Goal: Answer question/provide support: Share knowledge or assist other users

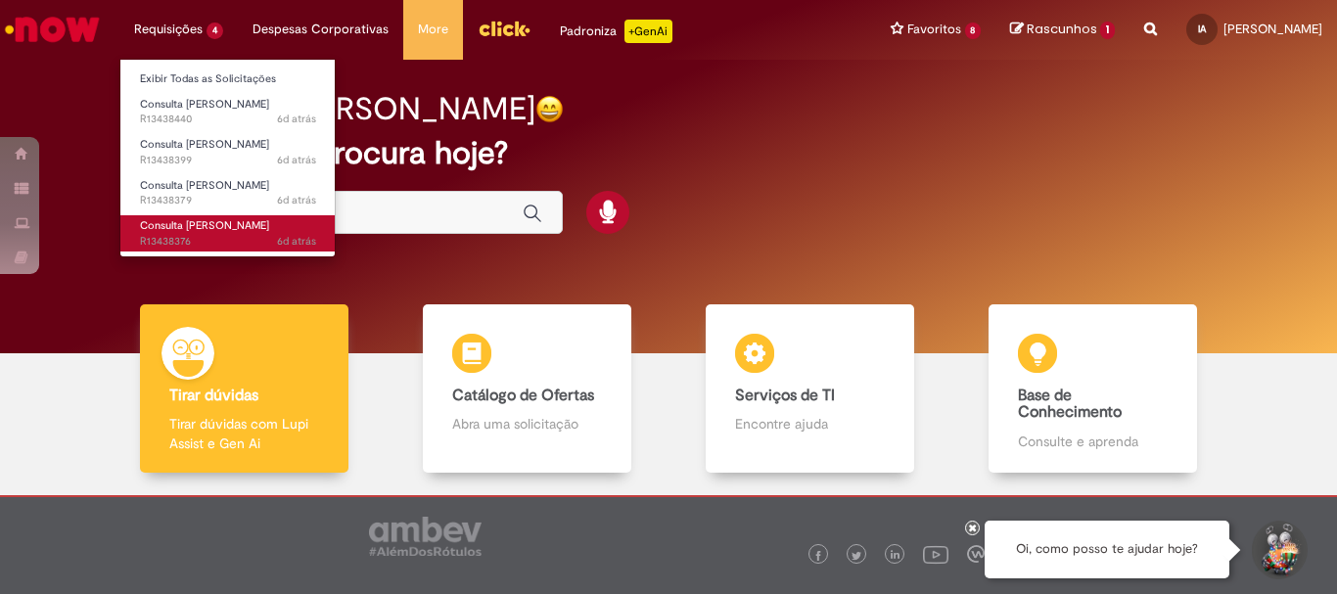
click at [201, 222] on span "Consulta [PERSON_NAME]" at bounding box center [204, 225] width 129 height 15
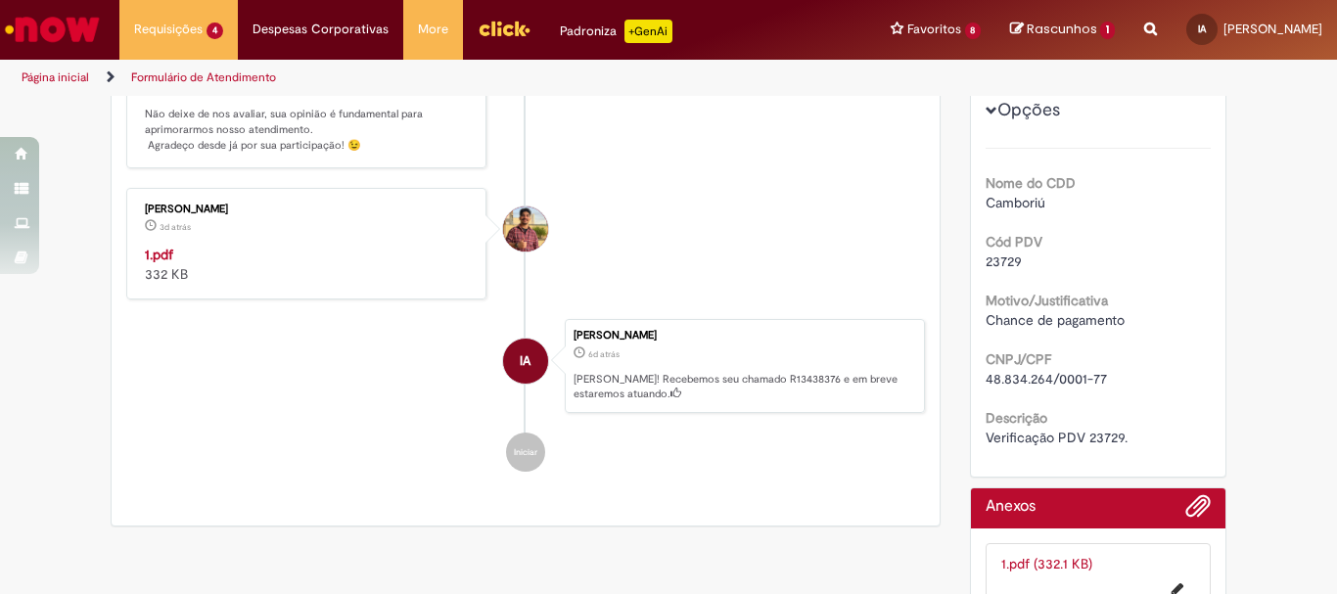
scroll to position [562, 0]
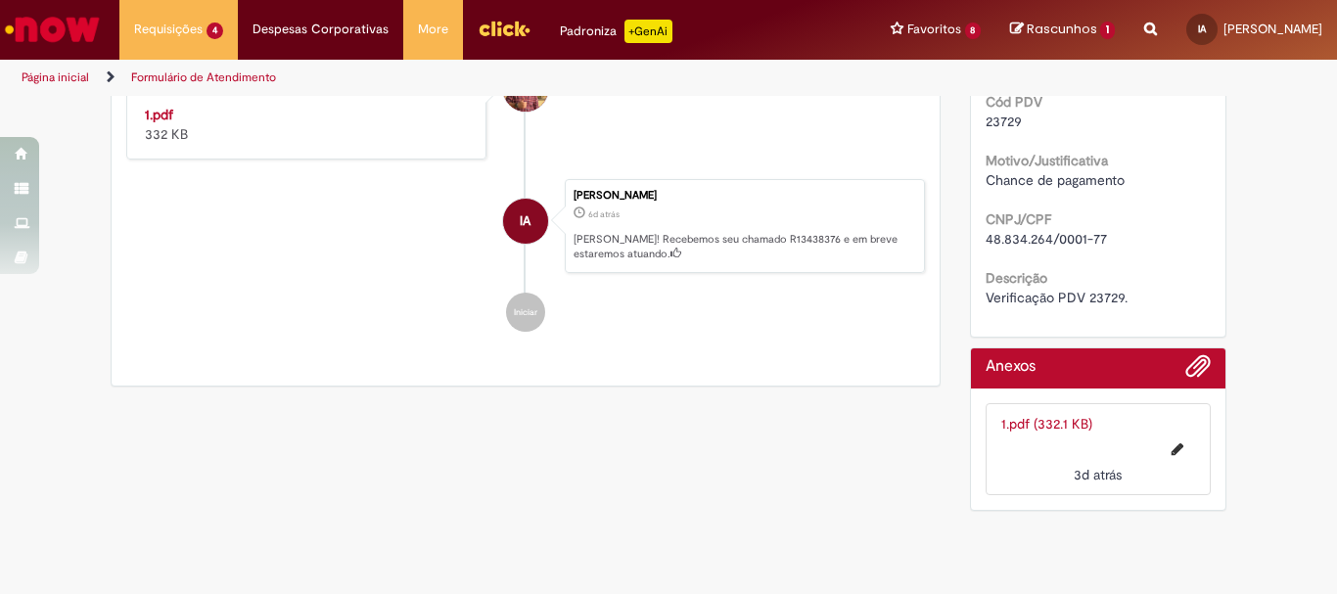
click at [1035, 415] on link "1.pdf (332.1 KB)" at bounding box center [1046, 424] width 91 height 18
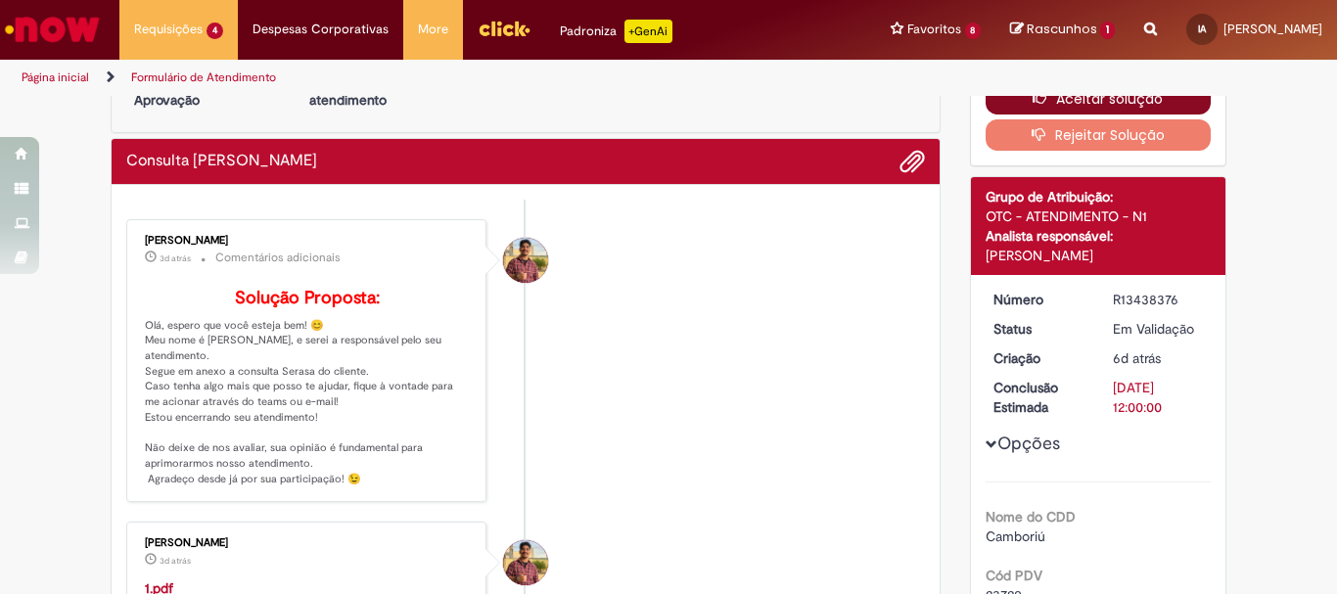
scroll to position [0, 0]
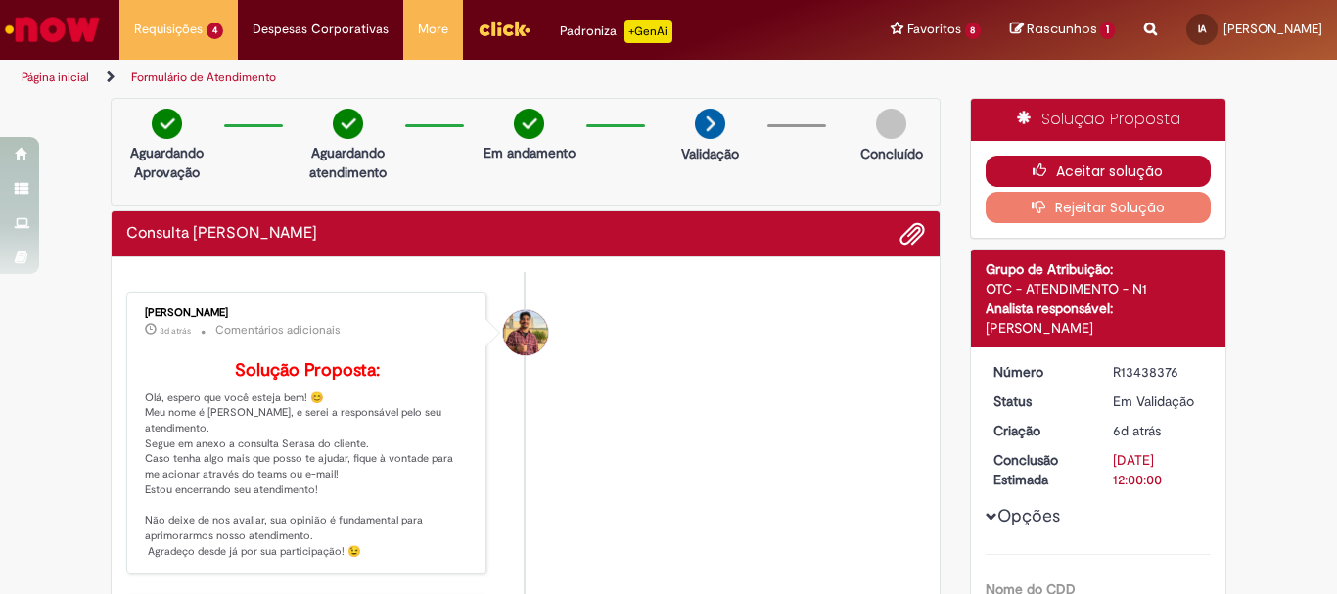
click at [1082, 161] on button "Aceitar solução" at bounding box center [1099, 171] width 226 height 31
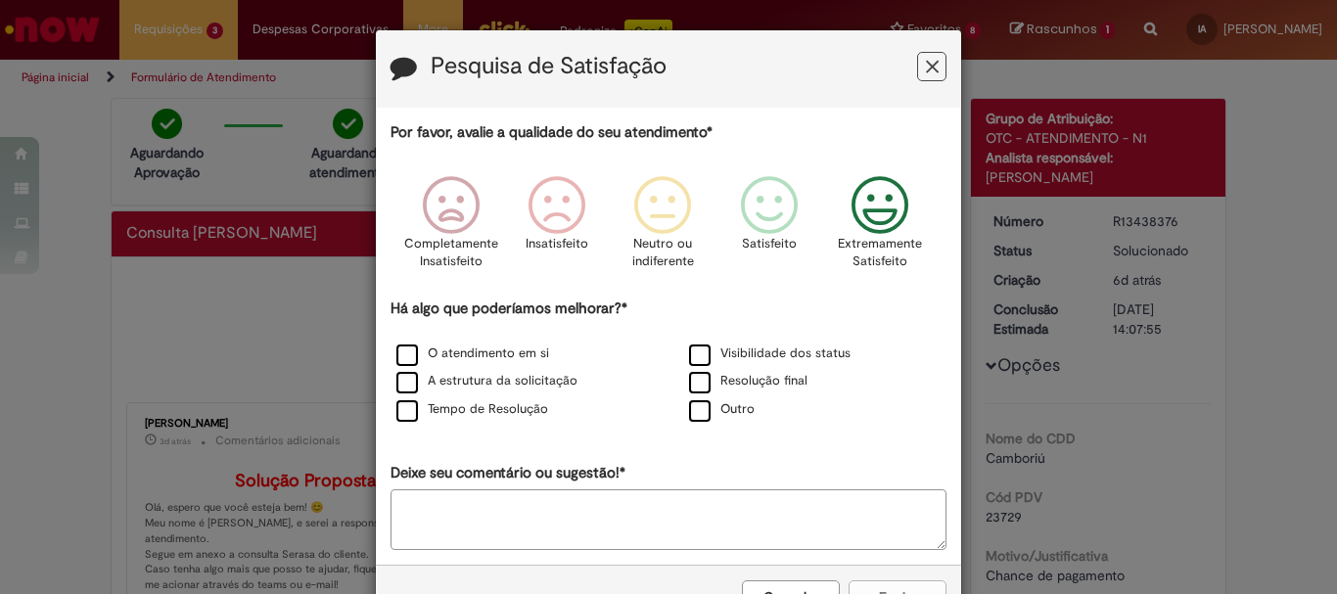
click at [903, 210] on icon "Feedback" at bounding box center [880, 205] width 73 height 59
click at [494, 363] on label "O atendimento em si" at bounding box center [472, 354] width 153 height 19
click at [494, 386] on label "A estrutura da solicitação" at bounding box center [486, 381] width 181 height 19
click at [498, 402] on label "Tempo de Resolução" at bounding box center [472, 409] width 152 height 19
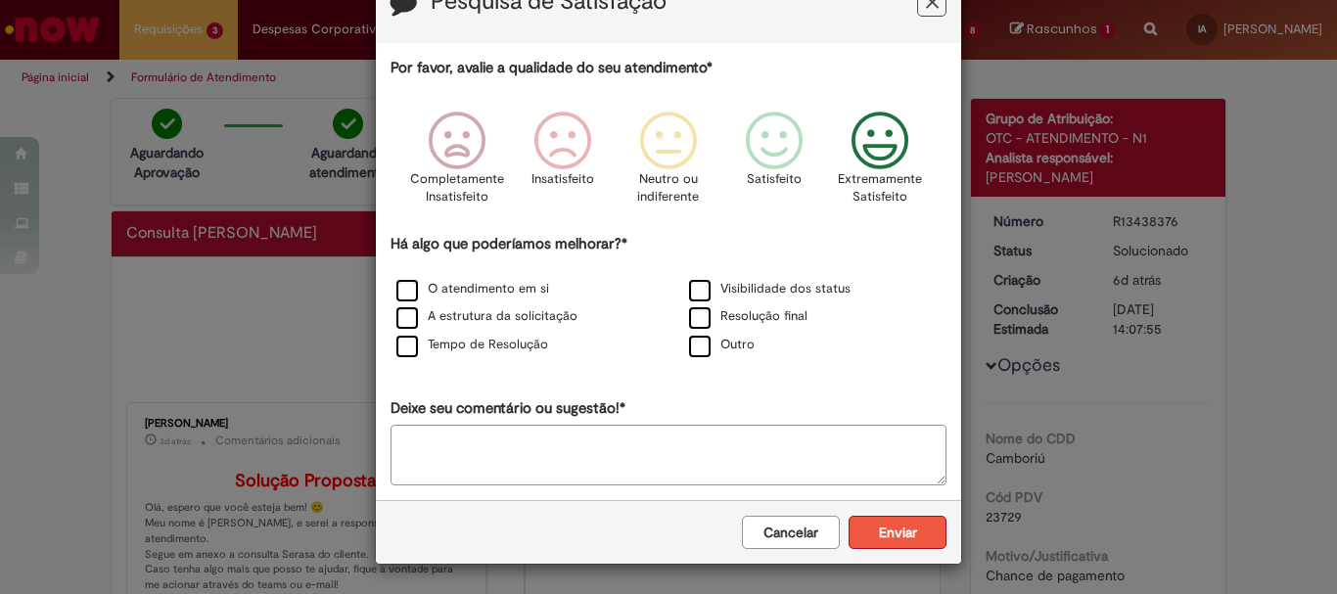
click at [882, 532] on button "Enviar" at bounding box center [898, 532] width 98 height 33
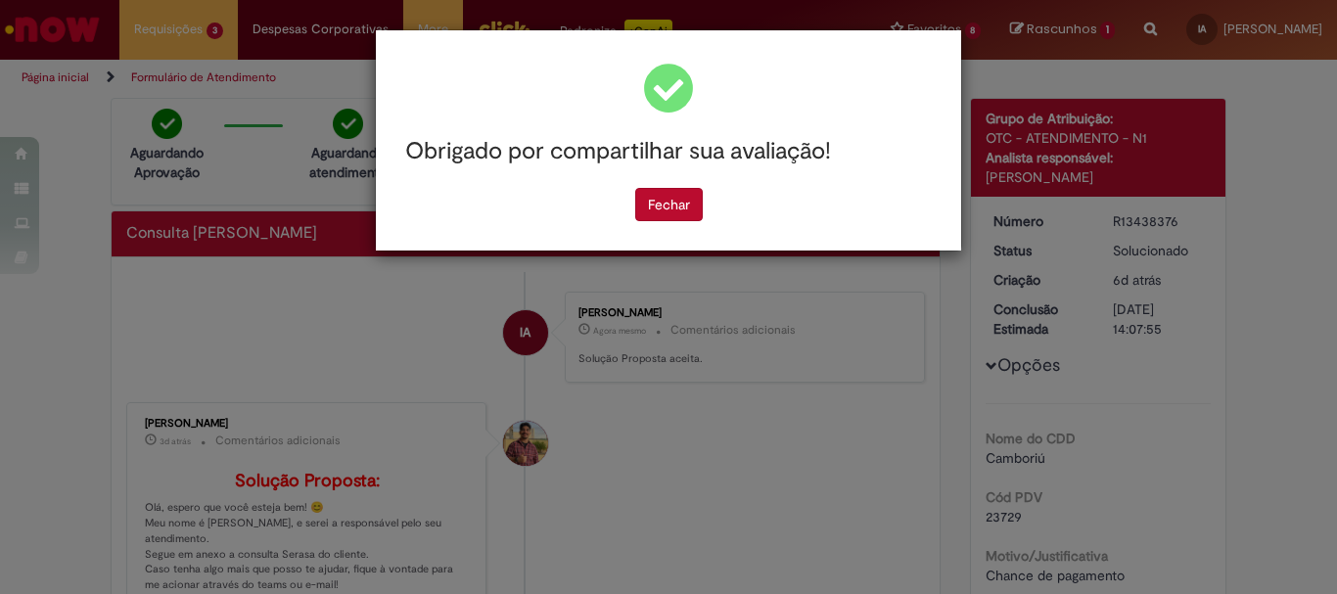
scroll to position [0, 0]
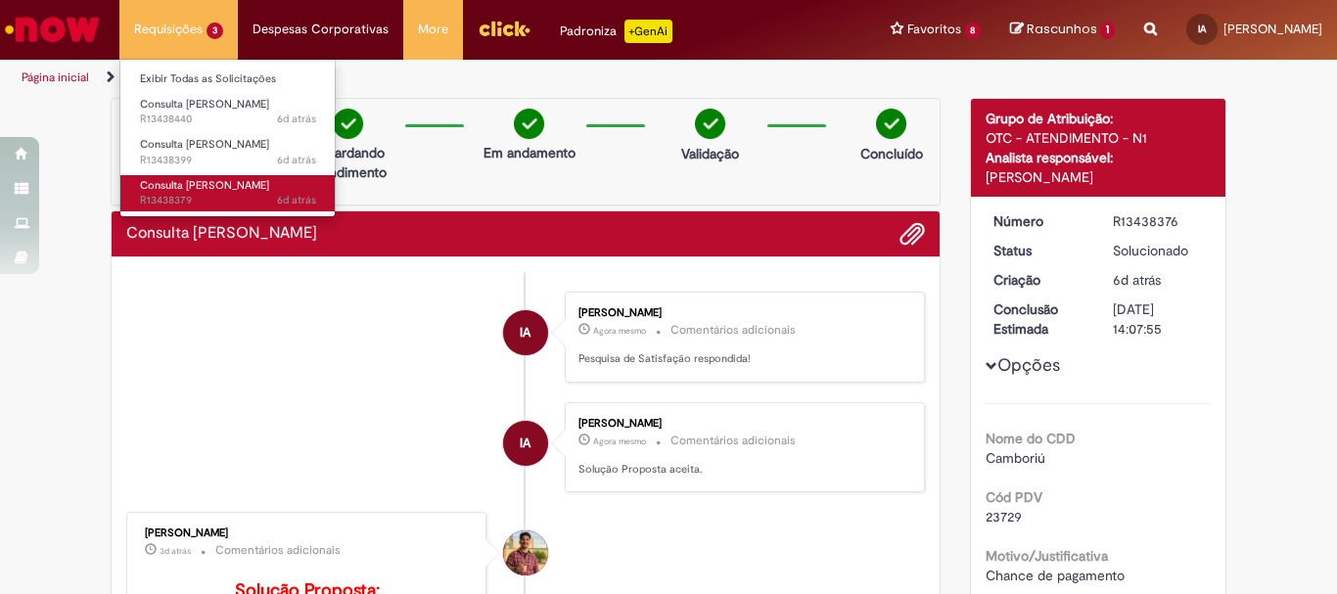
click at [188, 178] on span "Consulta [PERSON_NAME]" at bounding box center [204, 185] width 129 height 15
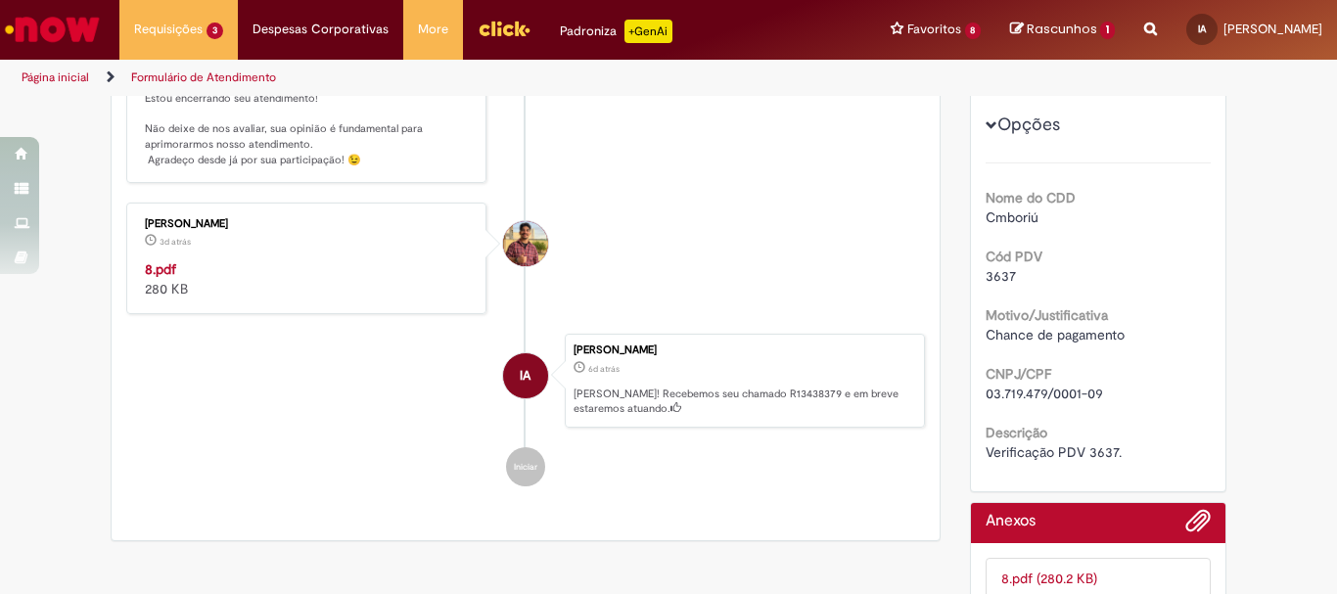
scroll to position [489, 0]
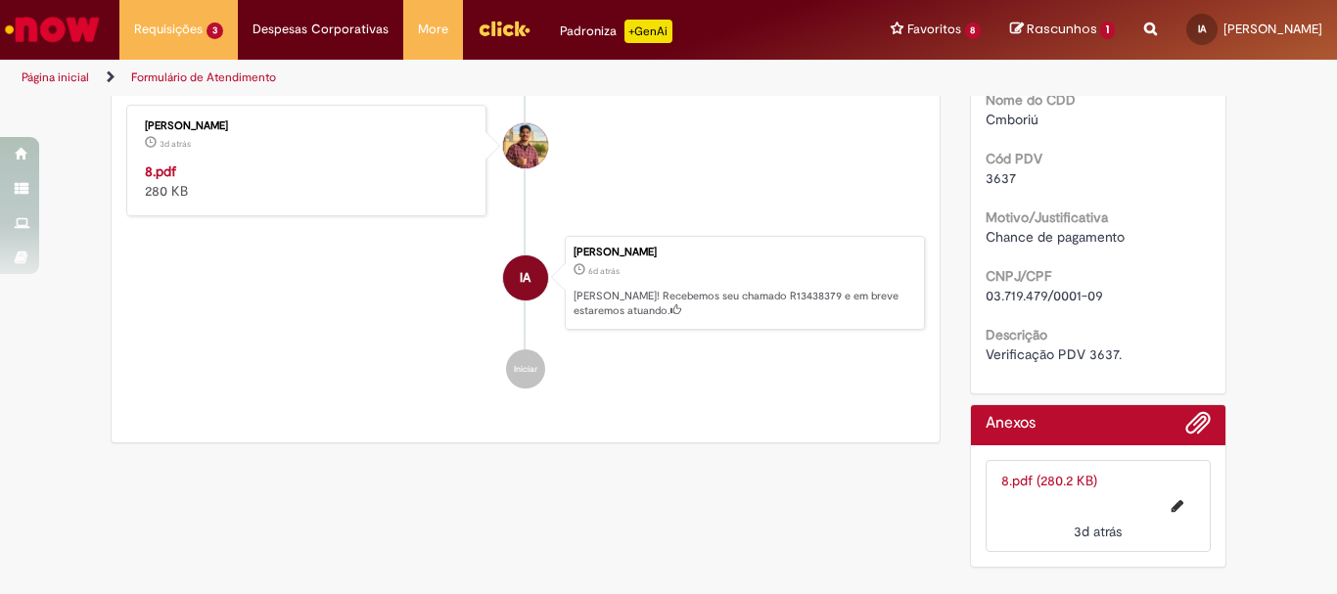
click at [1031, 485] on link "8.pdf (280.2 KB)" at bounding box center [1049, 481] width 96 height 18
click at [1092, 363] on div "Verificação PDV 3637." at bounding box center [1099, 355] width 226 height 20
copy span "3637"
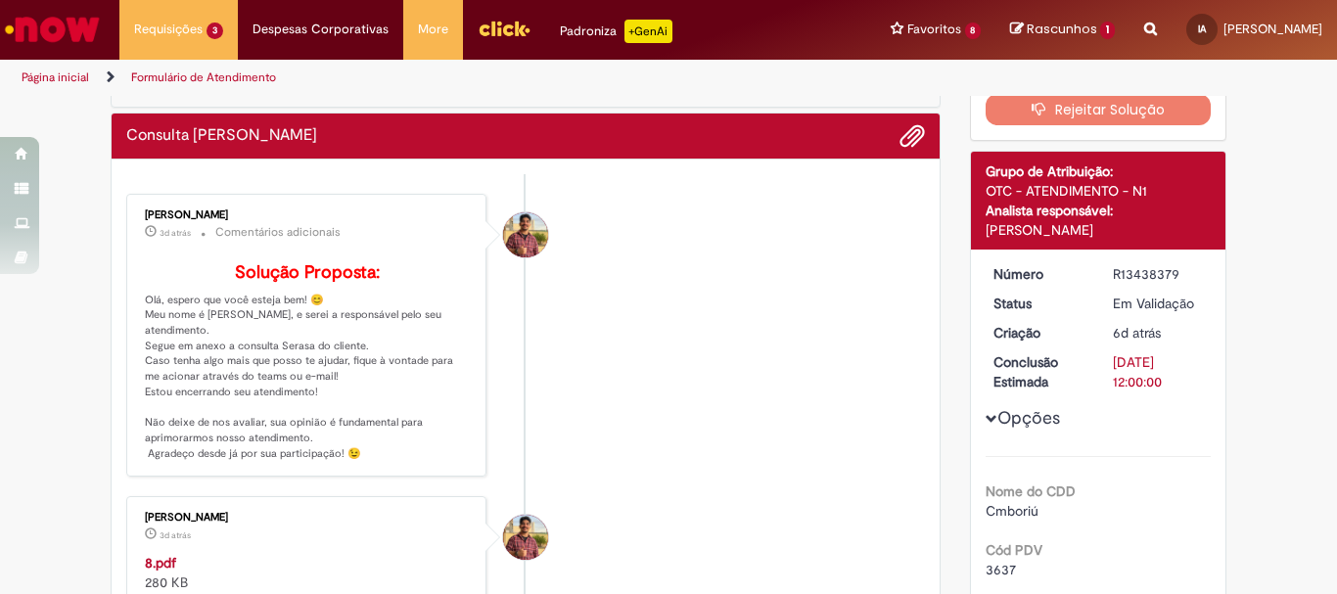
scroll to position [0, 0]
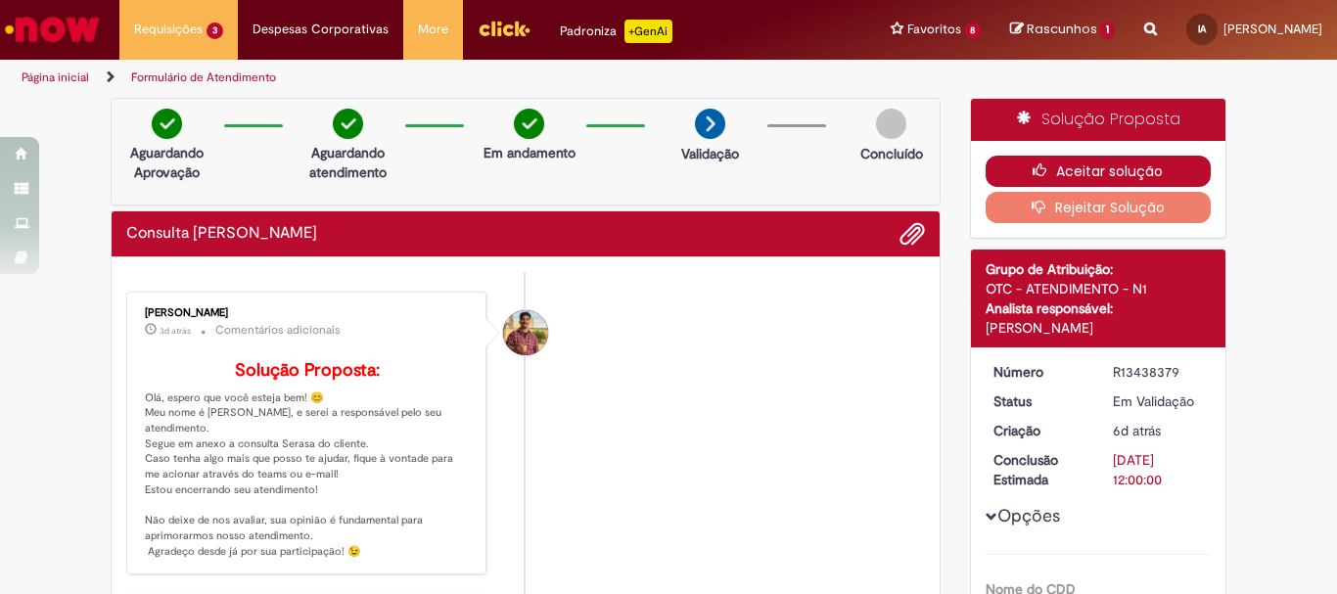
click at [1103, 174] on button "Aceitar solução" at bounding box center [1099, 171] width 226 height 31
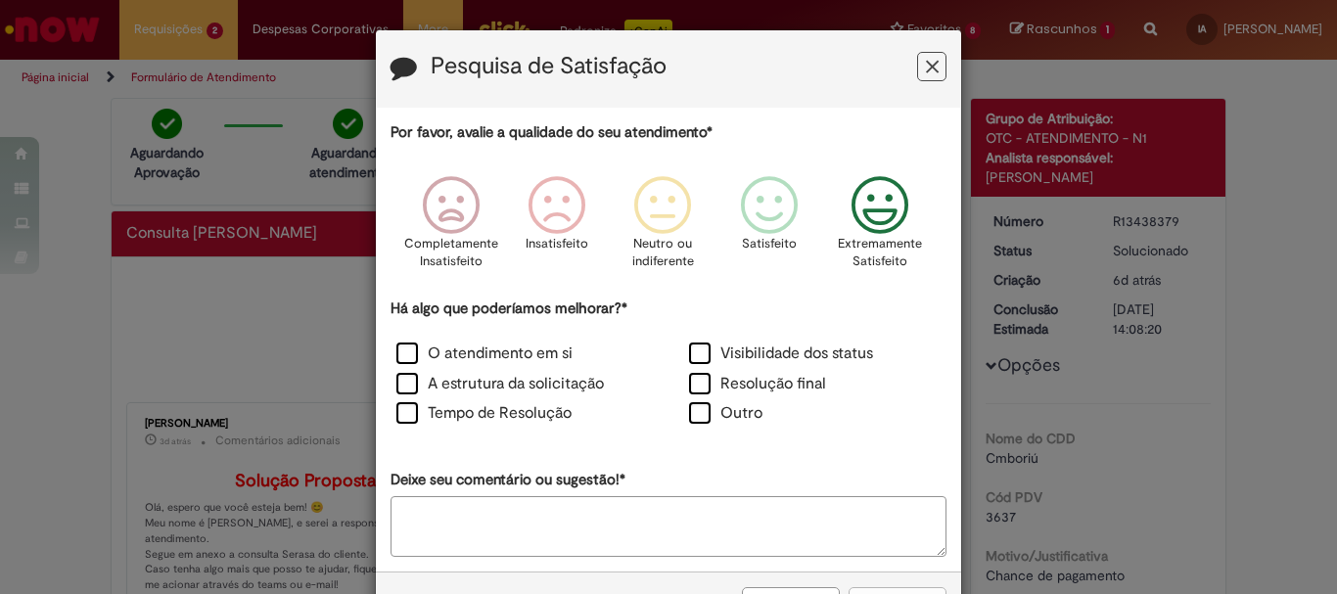
click at [873, 214] on icon "Feedback" at bounding box center [880, 205] width 73 height 59
drag, startPoint x: 451, startPoint y: 359, endPoint x: 459, endPoint y: 380, distance: 22.0
click at [452, 357] on label "O atendimento em si" at bounding box center [484, 354] width 176 height 23
drag, startPoint x: 465, startPoint y: 388, endPoint x: 466, endPoint y: 411, distance: 23.5
click at [466, 388] on label "A estrutura da solicitação" at bounding box center [500, 384] width 208 height 23
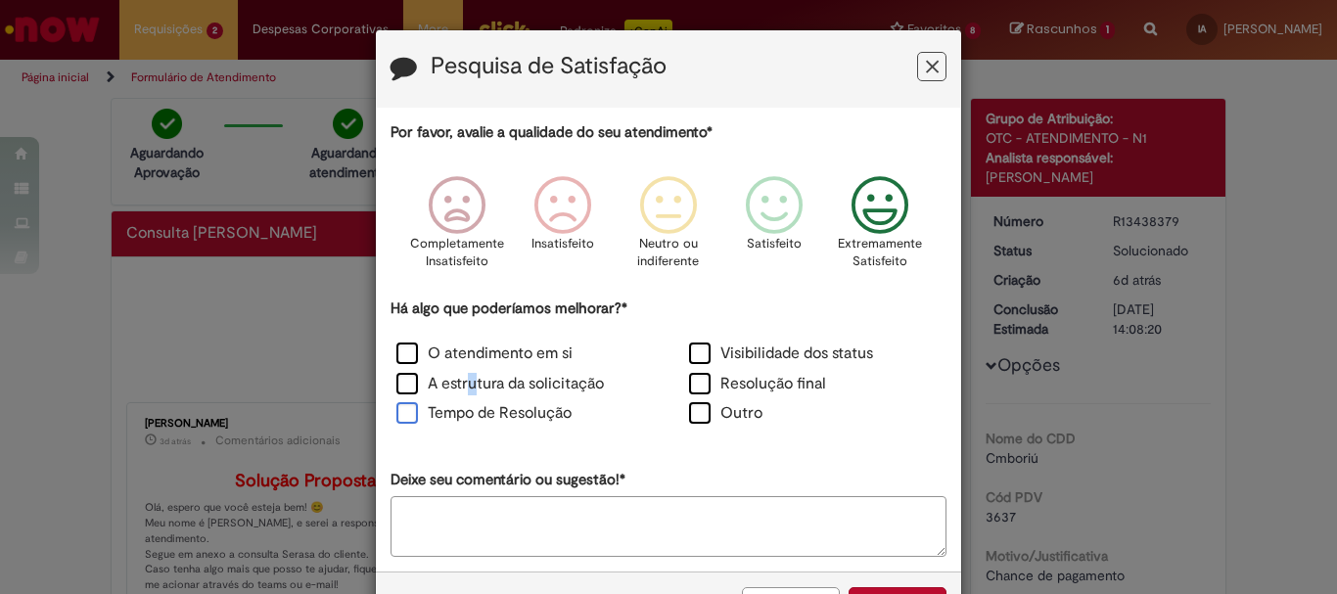
click at [467, 415] on label "Tempo de Resolução" at bounding box center [483, 413] width 175 height 23
click at [410, 382] on label "A estrutura da solicitação" at bounding box center [500, 384] width 208 height 23
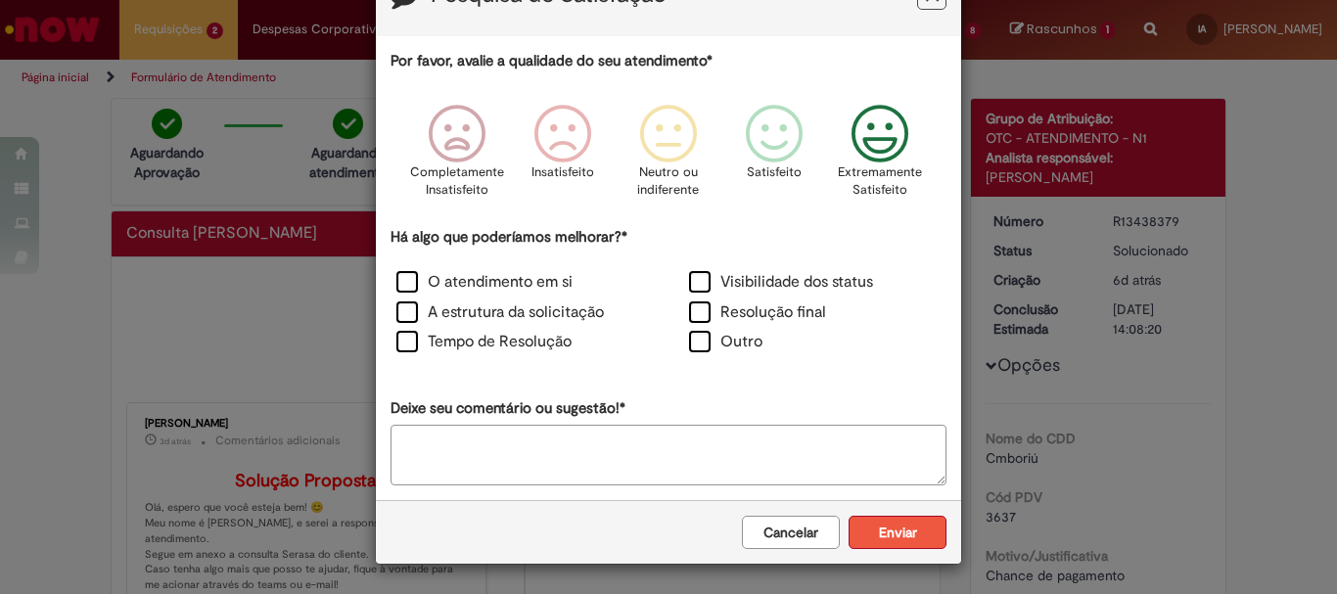
click at [880, 539] on button "Enviar" at bounding box center [898, 532] width 98 height 33
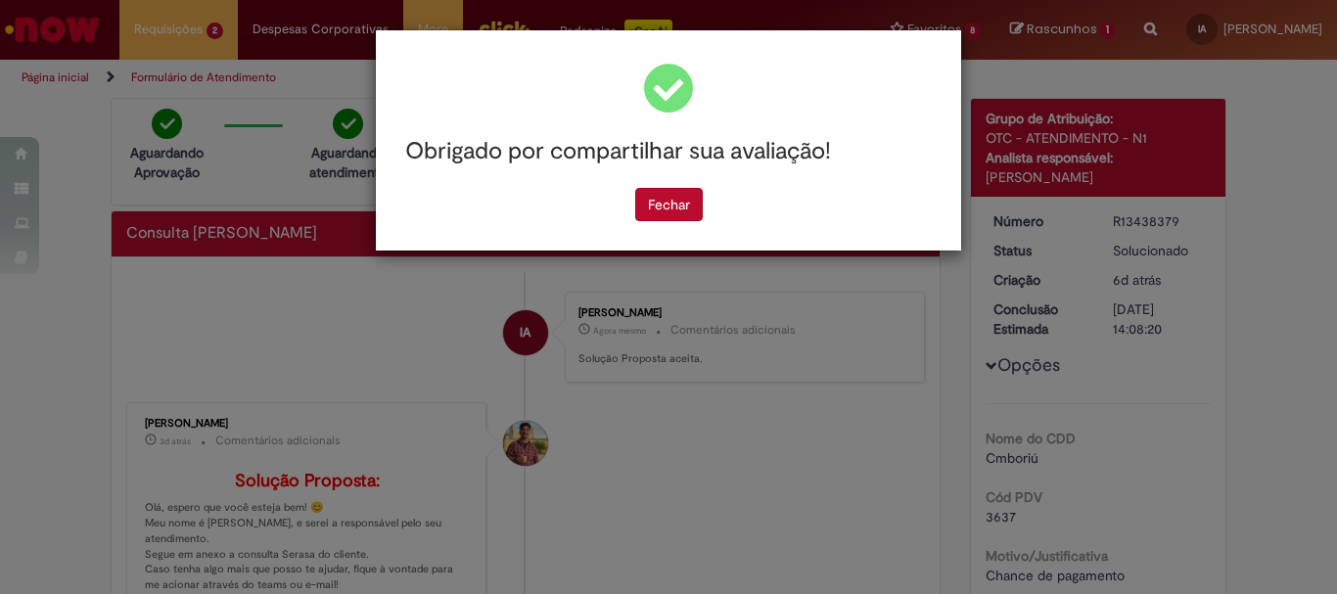
scroll to position [0, 0]
click at [673, 206] on button "Fechar" at bounding box center [669, 204] width 68 height 33
